Goal: Task Accomplishment & Management: Use online tool/utility

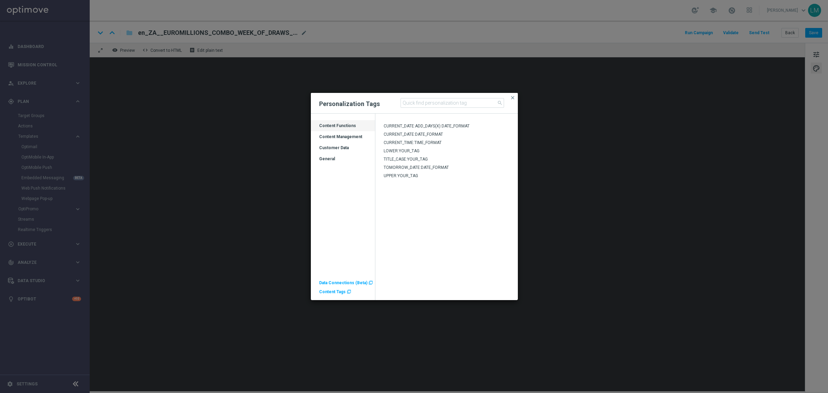
click at [336, 149] on div "Customer Data" at bounding box center [343, 150] width 64 height 11
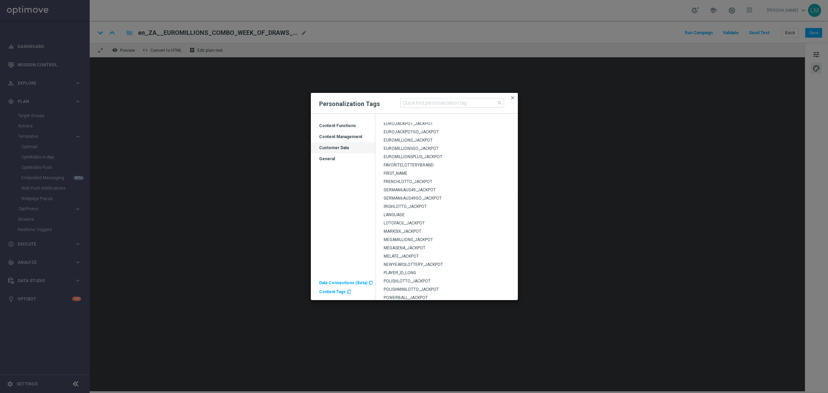
scroll to position [74, 0]
click at [408, 162] on span "EUROMILLIONS_JACKPOT" at bounding box center [408, 160] width 49 height 5
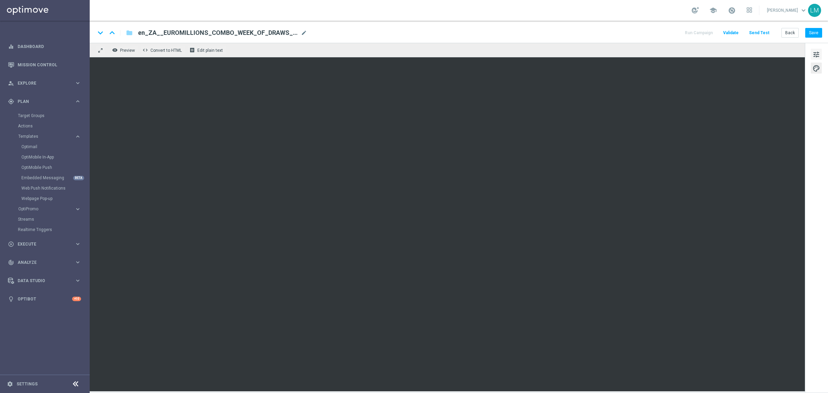
click at [812, 59] on button "tune" at bounding box center [816, 54] width 11 height 11
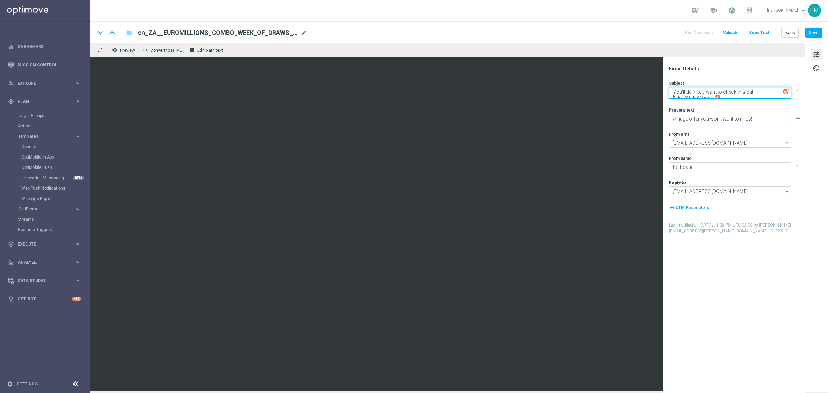
click at [753, 89] on textarea "You'll definitely want to check this out, [%FIRST_NAME%]...⏰" at bounding box center [730, 93] width 122 height 12
drag, startPoint x: 751, startPoint y: 91, endPoint x: 674, endPoint y: 93, distance: 77.3
click at [674, 93] on textarea "You'll definitely want to check this out, [%FIRST_NAME%]...⏰" at bounding box center [730, 93] width 122 height 12
click at [725, 89] on textarea "EuroMillions is getting very tasty, [%FIRST_NAME%]...⏰" at bounding box center [730, 91] width 122 height 9
type textarea "EuroMillions is getting very tasty, [%FIRST_NAME%]...⏰"
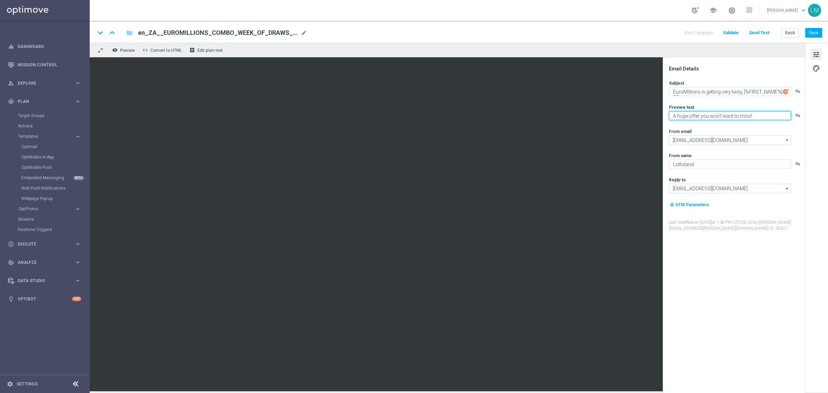
click at [716, 111] on textarea "A huge offer you won't want to miss!" at bounding box center [730, 115] width 122 height 9
type textarea "Get covered for the next 2 draws!"
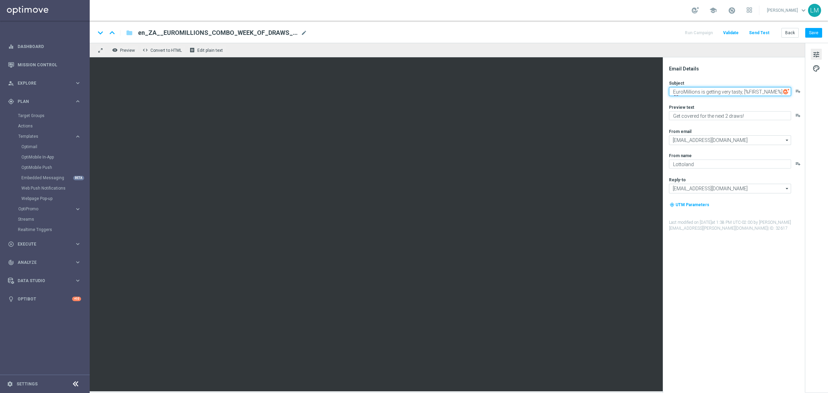
click at [704, 90] on textarea "EuroMillions is getting very tasty, [%FIRST_NAME%]...⏰" at bounding box center [730, 91] width 122 height 9
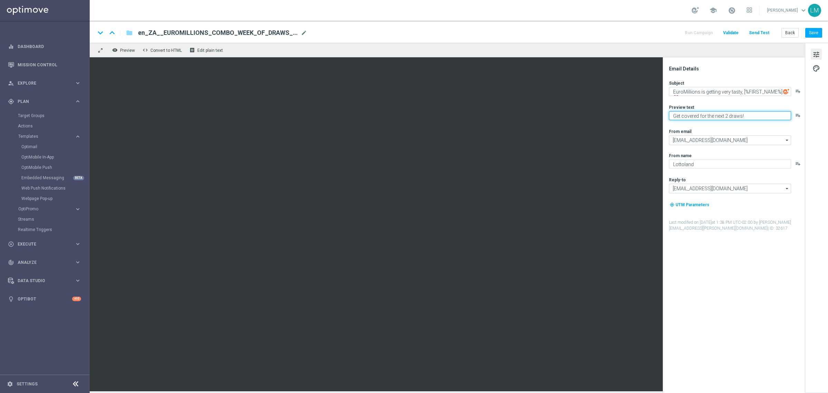
click at [709, 118] on textarea "Get covered for the next 2 draws!" at bounding box center [730, 115] width 122 height 9
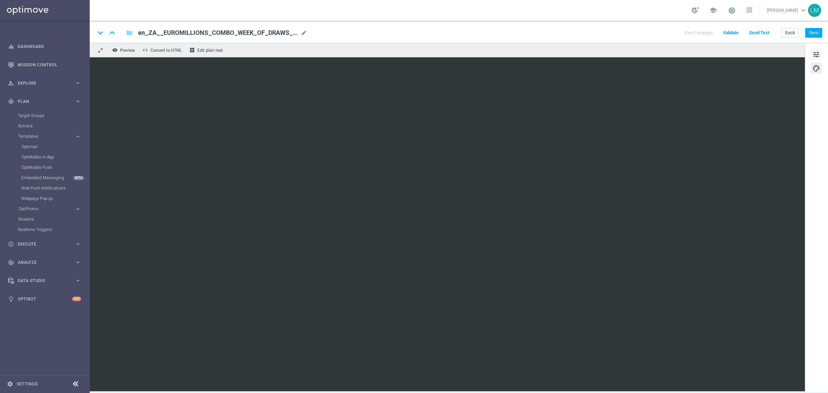
click at [816, 54] on span "tune" at bounding box center [817, 54] width 8 height 9
click at [814, 53] on span "tune" at bounding box center [817, 54] width 8 height 9
click at [821, 59] on button "tune" at bounding box center [816, 54] width 11 height 11
click at [816, 36] on button "Save" at bounding box center [813, 33] width 17 height 10
click at [761, 35] on button "Send Test" at bounding box center [759, 32] width 22 height 9
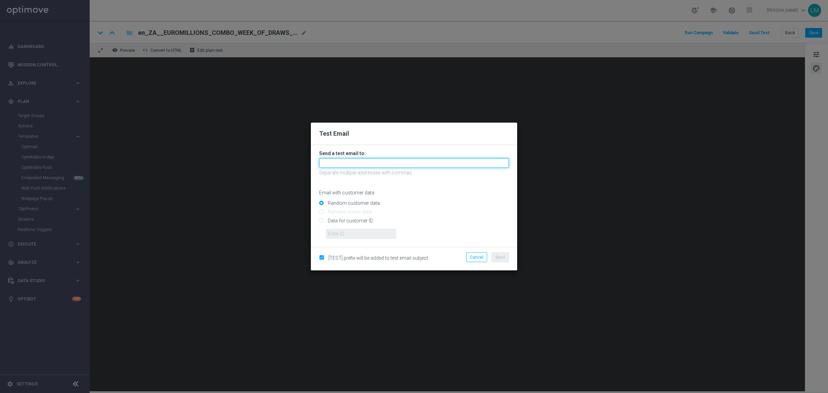
click at [343, 164] on input "text" at bounding box center [414, 163] width 190 height 10
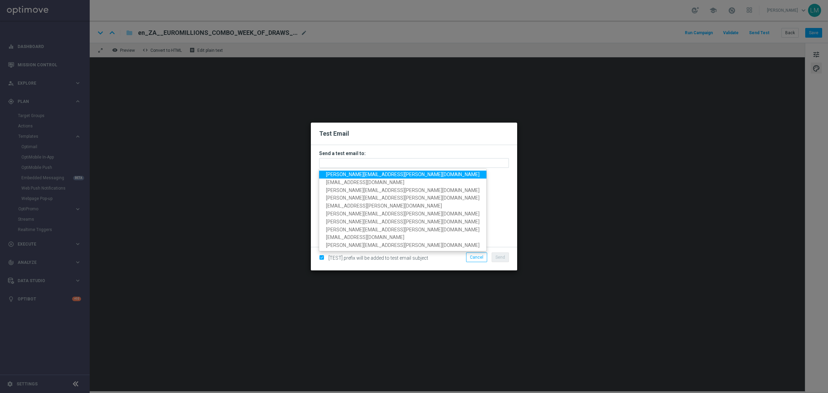
click at [345, 172] on span "[PERSON_NAME][EMAIL_ADDRESS][PERSON_NAME][DOMAIN_NAME]" at bounding box center [403, 175] width 154 height 6
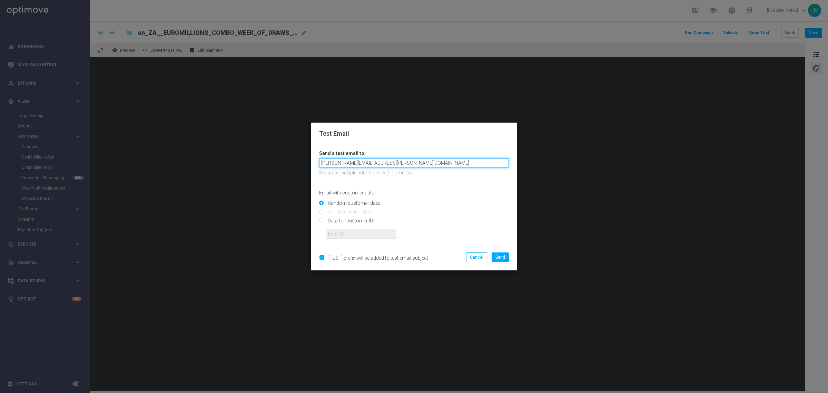
click at [392, 168] on input "[PERSON_NAME][EMAIL_ADDRESS][PERSON_NAME][DOMAIN_NAME]" at bounding box center [414, 163] width 190 height 10
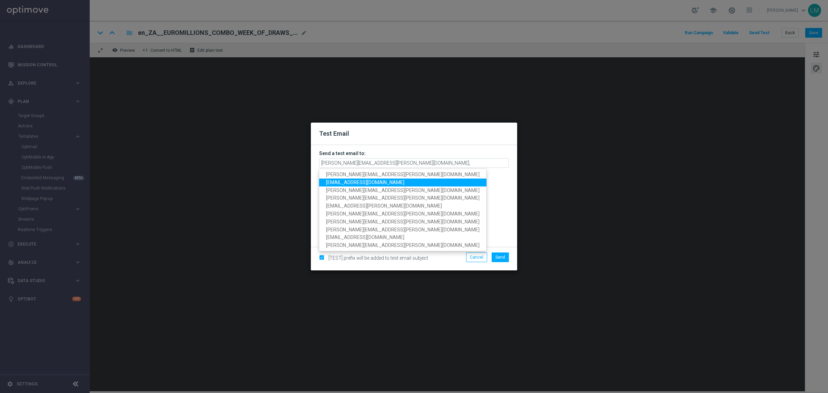
click at [358, 180] on span "[EMAIL_ADDRESS][DOMAIN_NAME]" at bounding box center [365, 182] width 78 height 6
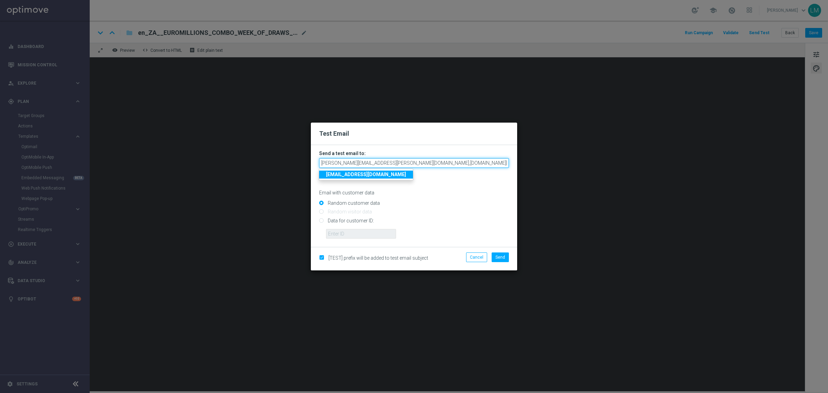
drag, startPoint x: 449, startPoint y: 163, endPoint x: 394, endPoint y: 159, distance: 55.0
click at [394, 159] on input "[PERSON_NAME][EMAIL_ADDRESS][PERSON_NAME][DOMAIN_NAME],[DOMAIN_NAME][EMAIL_ADDR…" at bounding box center [414, 163] width 190 height 10
click at [458, 157] on form "Send a test email to: [PERSON_NAME][EMAIL_ADDRESS][PERSON_NAME][DOMAIN_NAME],[D…" at bounding box center [414, 194] width 190 height 88
drag, startPoint x: 454, startPoint y: 161, endPoint x: 386, endPoint y: 160, distance: 68.0
click at [386, 160] on input "[PERSON_NAME][EMAIL_ADDRESS][PERSON_NAME][DOMAIN_NAME],[DOMAIN_NAME][EMAIL_ADDR…" at bounding box center [414, 163] width 190 height 10
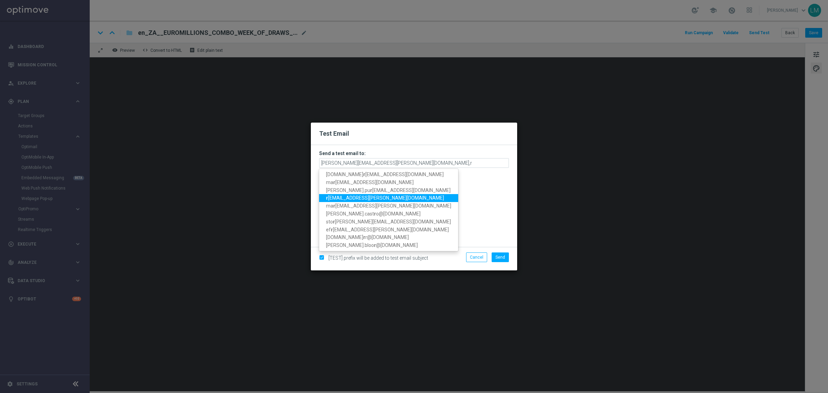
click at [341, 196] on span "r [EMAIL_ADDRESS][PERSON_NAME][DOMAIN_NAME]" at bounding box center [385, 198] width 118 height 6
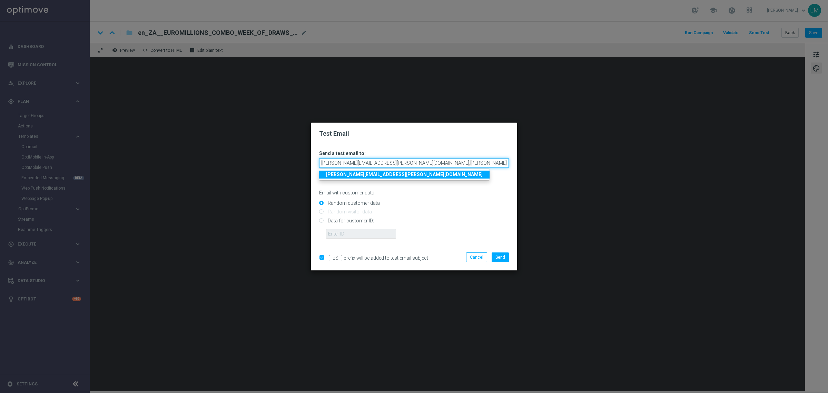
click at [465, 162] on input "[PERSON_NAME][EMAIL_ADDRESS][PERSON_NAME][DOMAIN_NAME],[PERSON_NAME][DOMAIN_NAM…" at bounding box center [414, 163] width 190 height 10
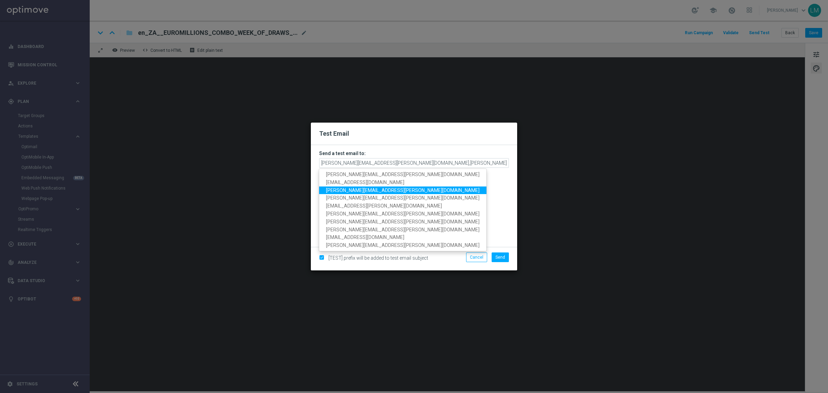
click at [376, 189] on span "[PERSON_NAME][EMAIL_ADDRESS][PERSON_NAME][DOMAIN_NAME]" at bounding box center [403, 190] width 154 height 6
type input "[PERSON_NAME][EMAIL_ADDRESS][PERSON_NAME][DOMAIN_NAME],[PERSON_NAME][DOMAIN_NAM…"
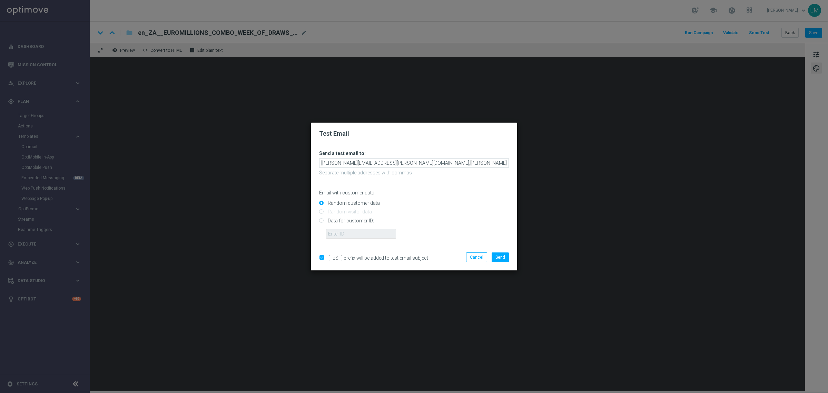
click at [345, 223] on input "Data for customer ID:" at bounding box center [414, 223] width 190 height 10
radio input "true"
drag, startPoint x: 340, startPoint y: 234, endPoint x: 340, endPoint y: 238, distance: 4.2
click at [340, 234] on input "text" at bounding box center [361, 234] width 70 height 10
click at [349, 248] on div "[TEST] prefix will be added to test email subject Cancel Send" at bounding box center [414, 258] width 206 height 23
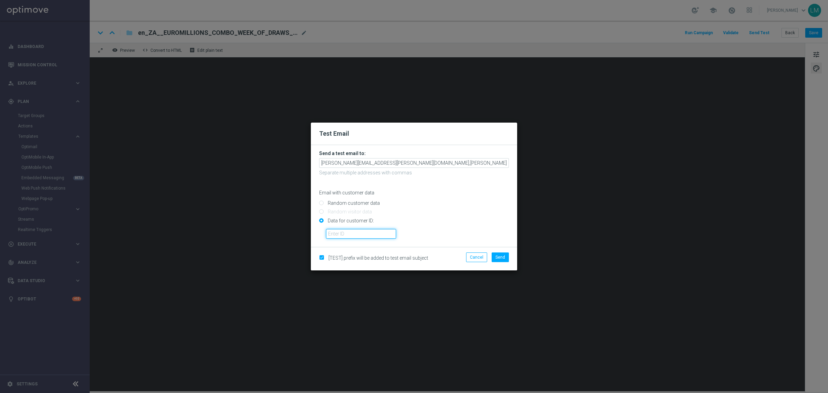
click at [365, 236] on input "text" at bounding box center [361, 234] width 70 height 10
type input "10505907"
click at [500, 258] on span "Send" at bounding box center [501, 257] width 10 height 5
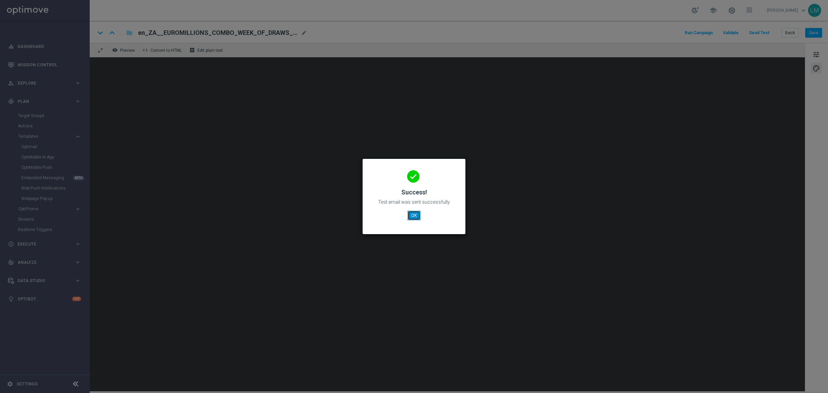
click at [413, 218] on button "OK" at bounding box center [414, 216] width 13 height 10
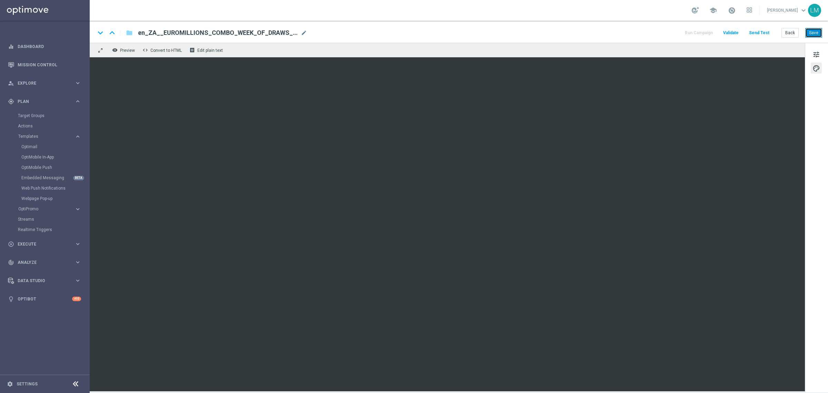
click at [814, 36] on button "Save" at bounding box center [813, 33] width 17 height 10
click at [818, 33] on button "Save" at bounding box center [813, 33] width 17 height 10
click at [761, 36] on button "Send Test" at bounding box center [759, 32] width 22 height 9
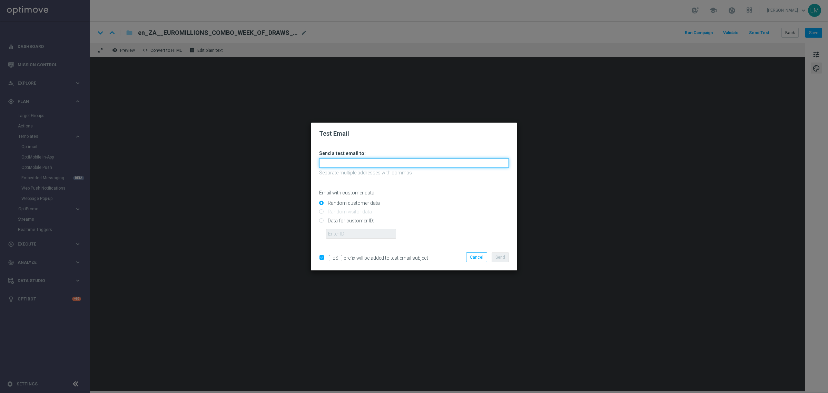
click at [326, 165] on input "text" at bounding box center [414, 163] width 190 height 10
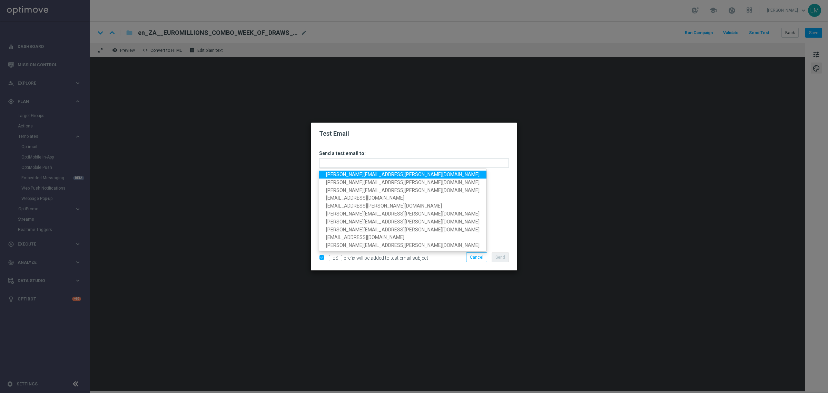
click at [339, 176] on span "[PERSON_NAME][EMAIL_ADDRESS][PERSON_NAME][DOMAIN_NAME]" at bounding box center [403, 175] width 154 height 6
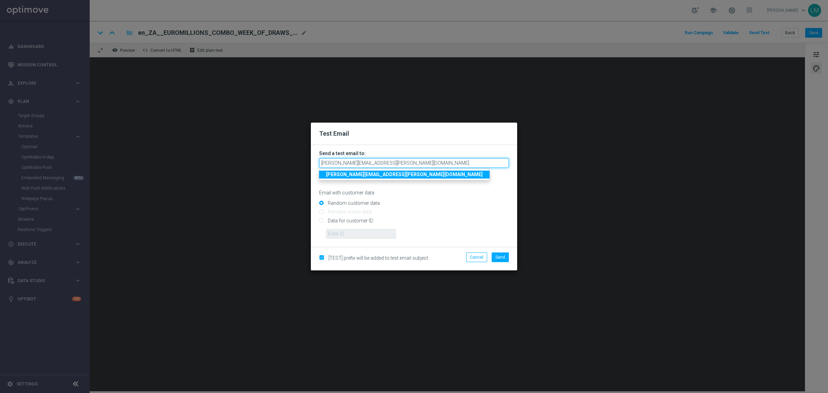
click at [392, 161] on input "[PERSON_NAME][EMAIL_ADDRESS][PERSON_NAME][DOMAIN_NAME]" at bounding box center [414, 163] width 190 height 10
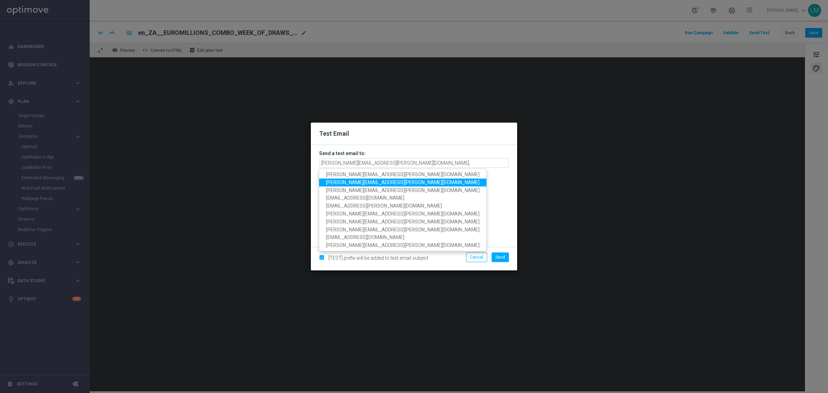
click at [350, 182] on span "[PERSON_NAME][EMAIL_ADDRESS][PERSON_NAME][DOMAIN_NAME]" at bounding box center [403, 182] width 154 height 6
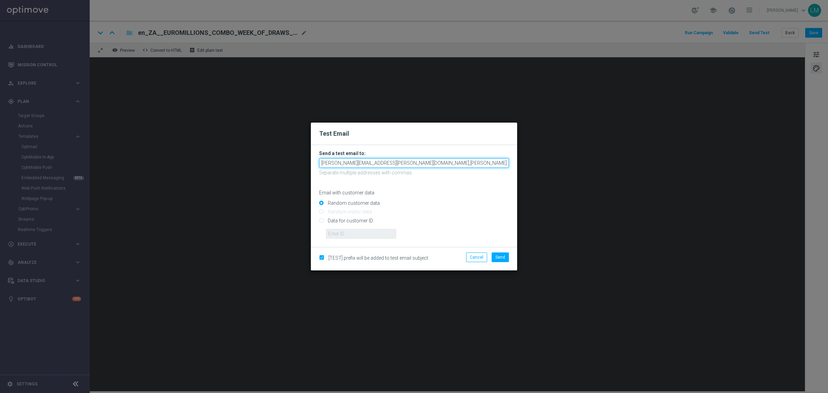
click at [469, 160] on input "[PERSON_NAME][EMAIL_ADDRESS][PERSON_NAME][DOMAIN_NAME],[PERSON_NAME][DOMAIN_NAM…" at bounding box center [414, 163] width 190 height 10
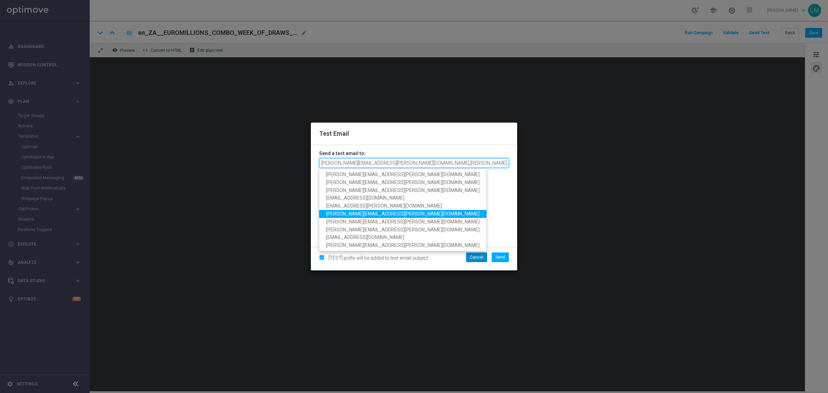
type input "[PERSON_NAME][EMAIL_ADDRESS][PERSON_NAME][DOMAIN_NAME],[PERSON_NAME][DOMAIN_NAM…"
click at [480, 253] on button "Cancel" at bounding box center [476, 257] width 21 height 10
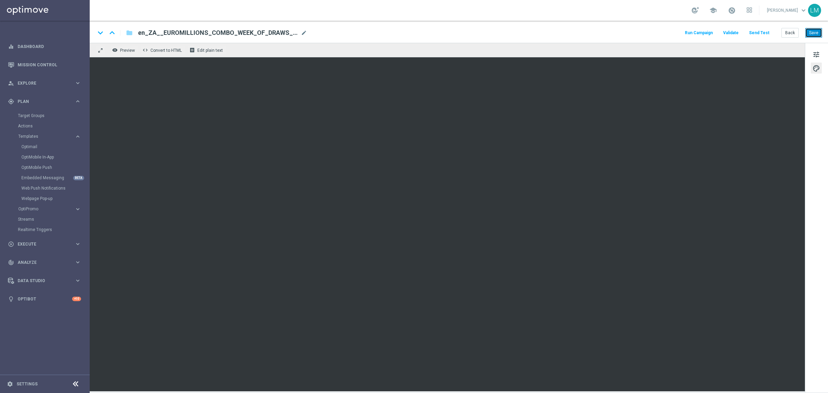
click at [806, 31] on button "Save" at bounding box center [813, 33] width 17 height 10
